Goal: Information Seeking & Learning: Learn about a topic

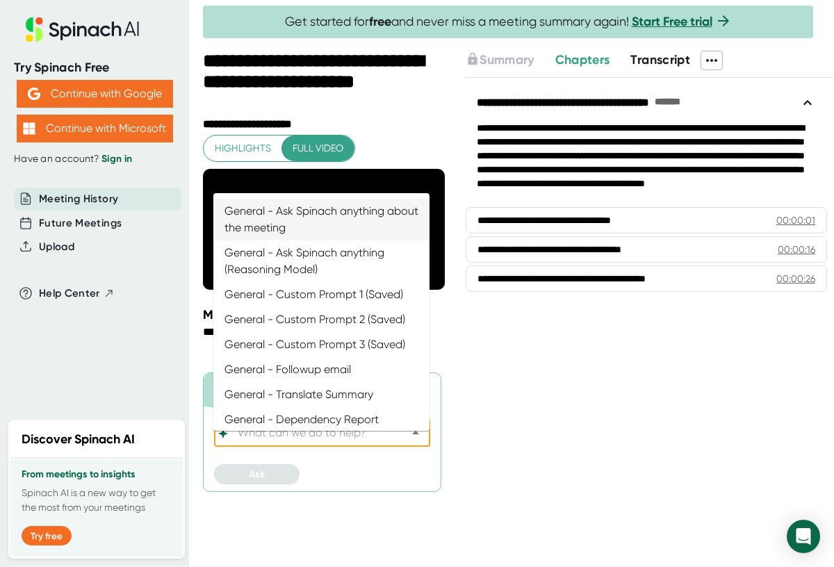
click at [365, 443] on input "Ask Spinach about this meeting:" at bounding box center [310, 432] width 150 height 19
click at [491, 468] on div "**********" at bounding box center [650, 322] width 368 height 488
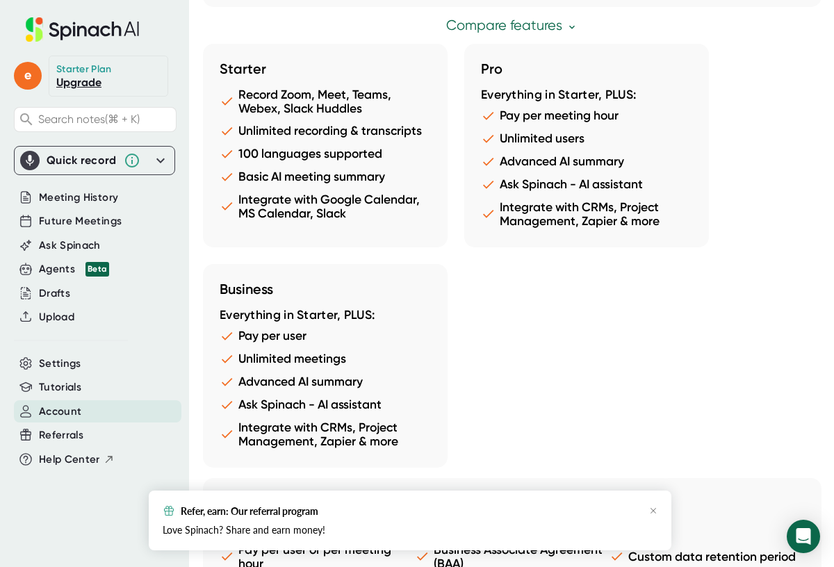
scroll to position [1251, 0]
